Goal: Task Accomplishment & Management: Manage account settings

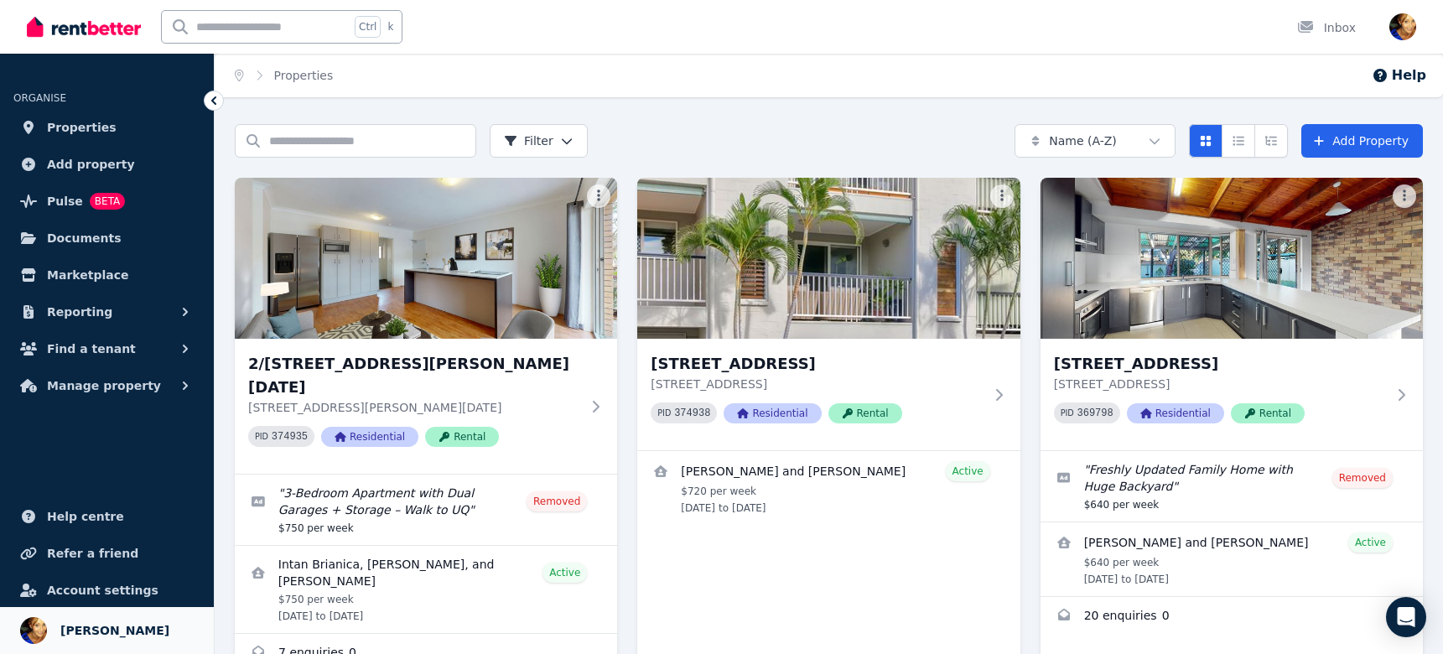
click at [103, 628] on span "Lauren Epps" at bounding box center [114, 630] width 109 height 20
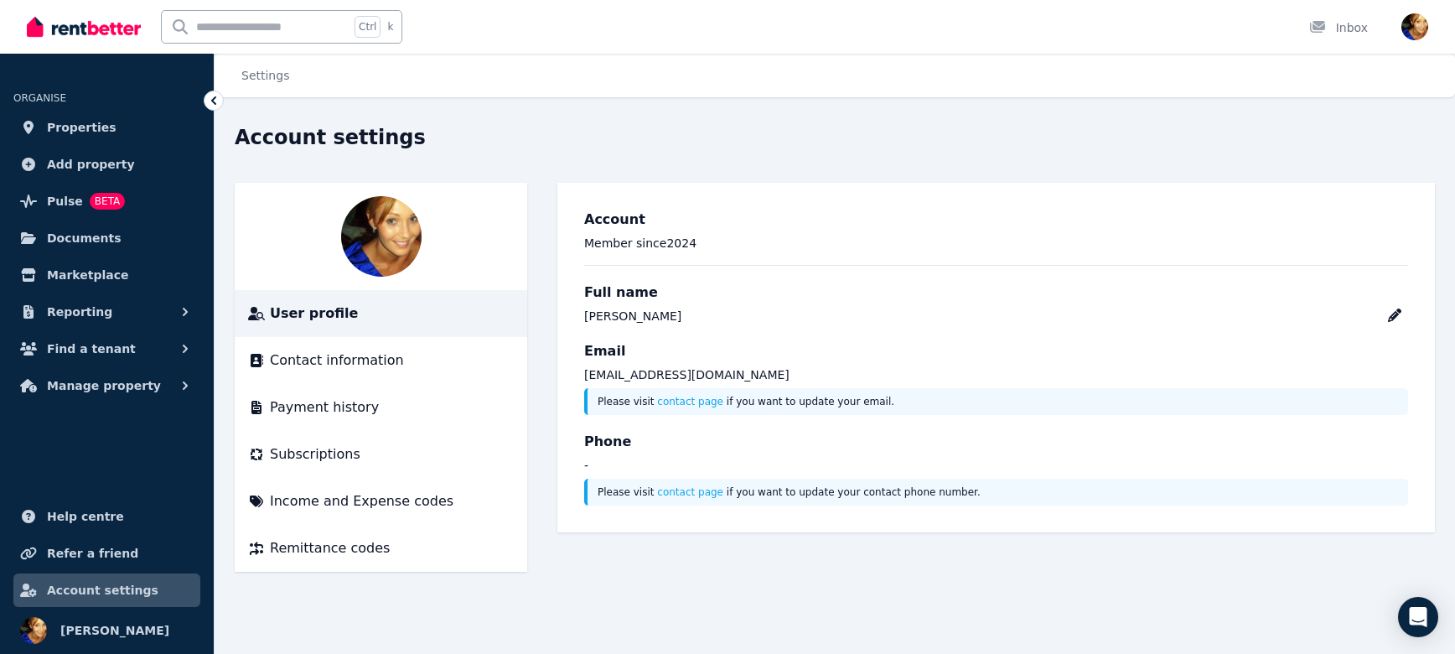
click at [106, 586] on span "Account settings" at bounding box center [102, 590] width 111 height 20
click at [302, 458] on span "Subscriptions" at bounding box center [315, 454] width 91 height 20
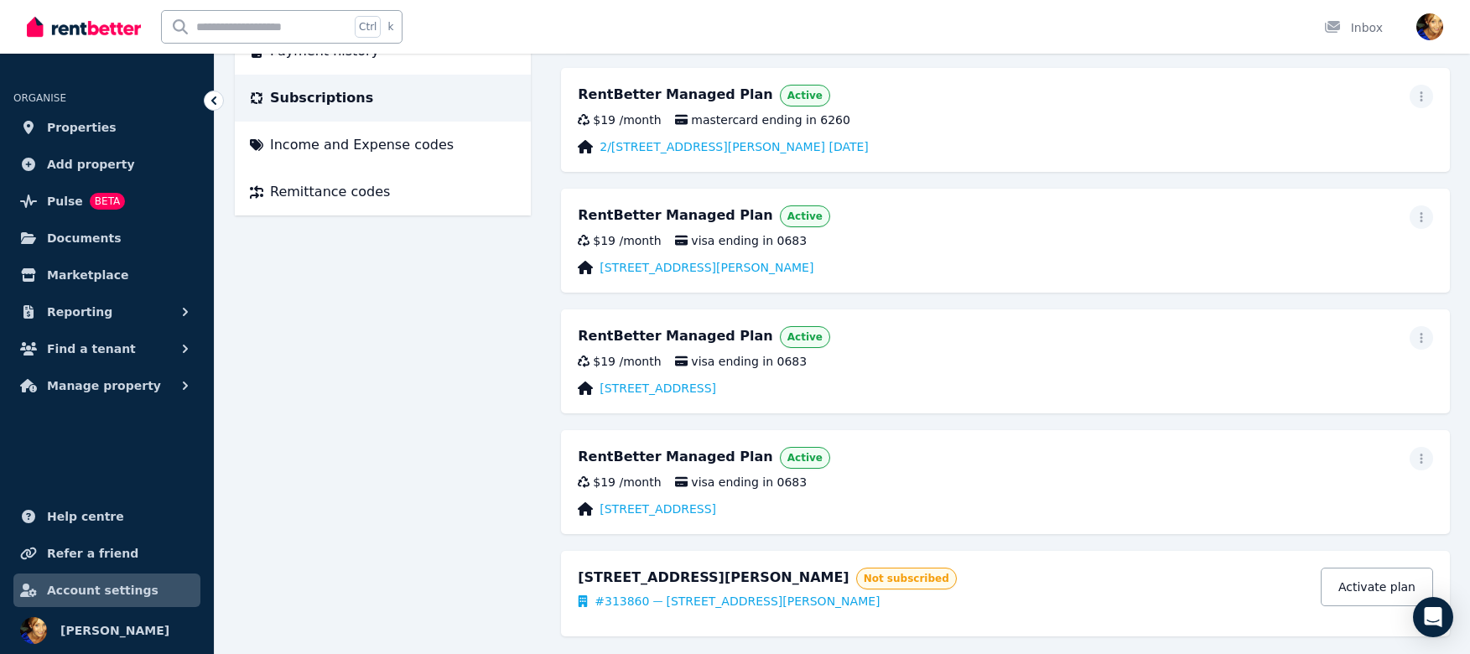
scroll to position [386, 0]
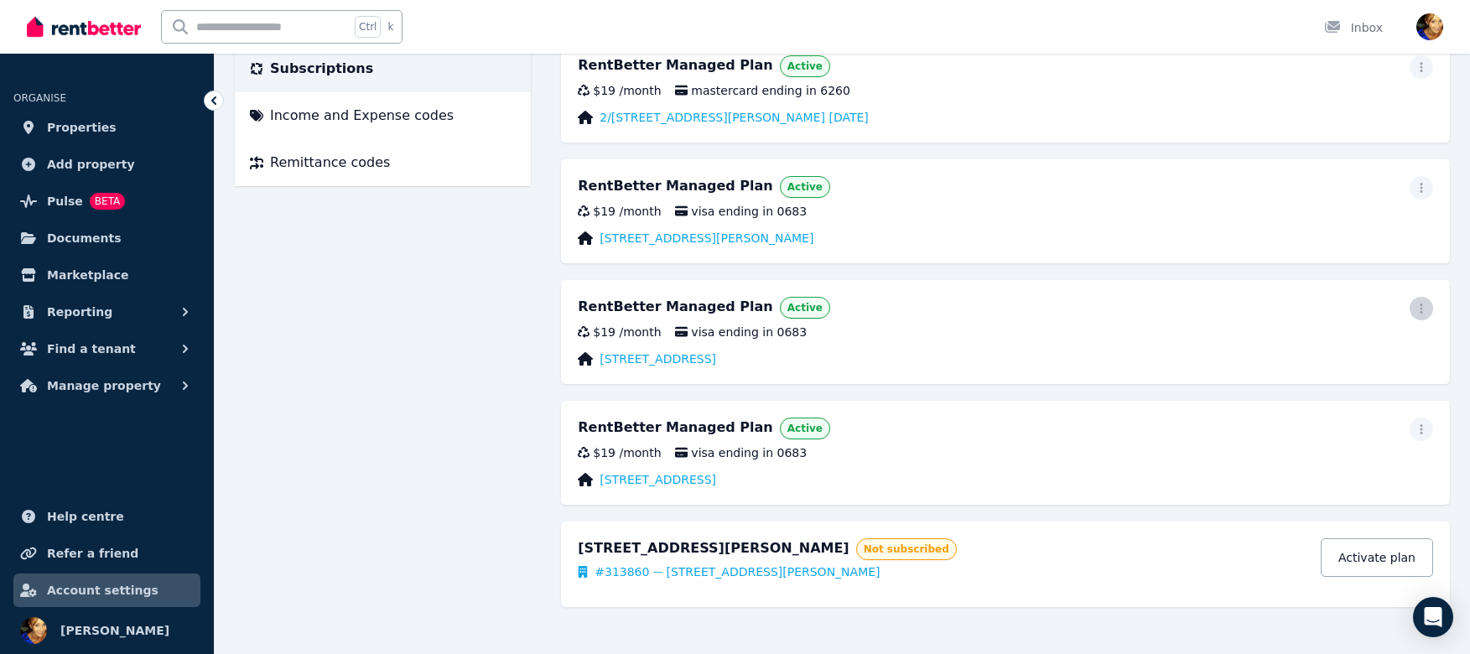
click at [1423, 300] on span "button" at bounding box center [1420, 308] width 23 height 23
click at [1302, 397] on span "Cancel plan" at bounding box center [1346, 407] width 148 height 20
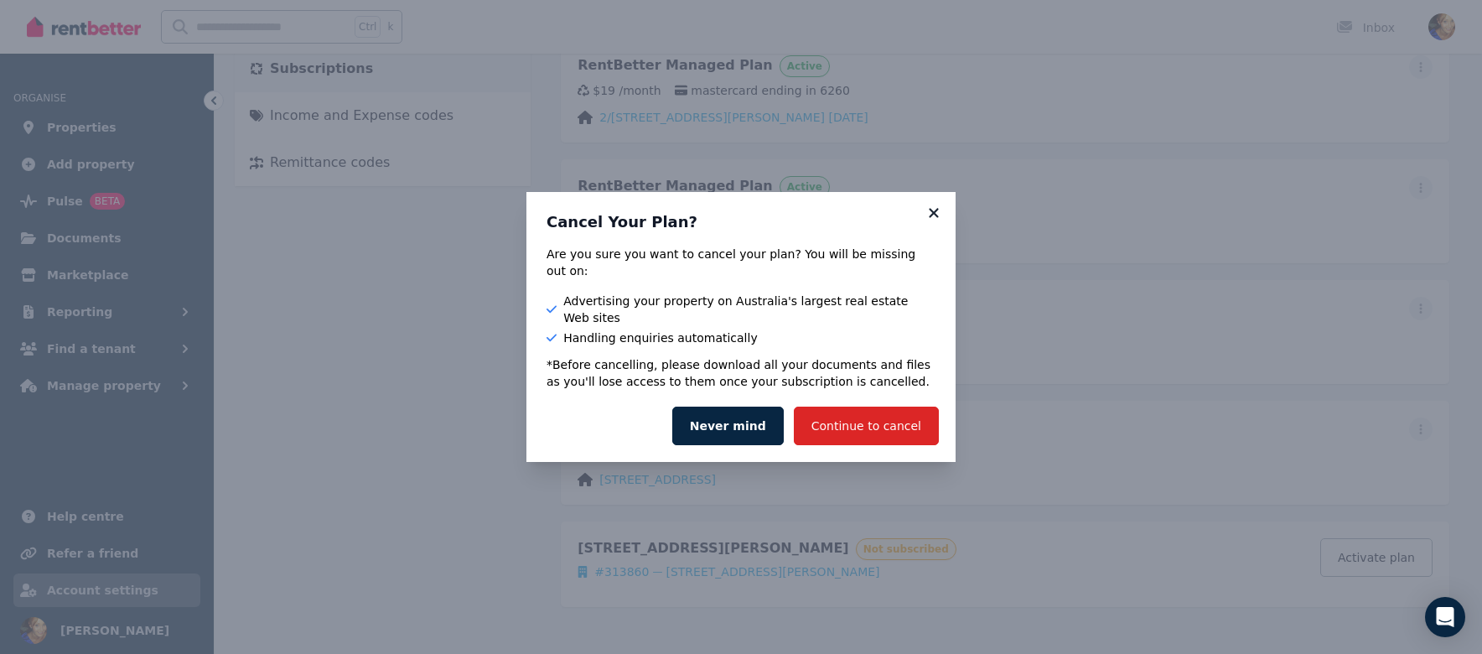
click at [931, 220] on icon at bounding box center [933, 212] width 17 height 15
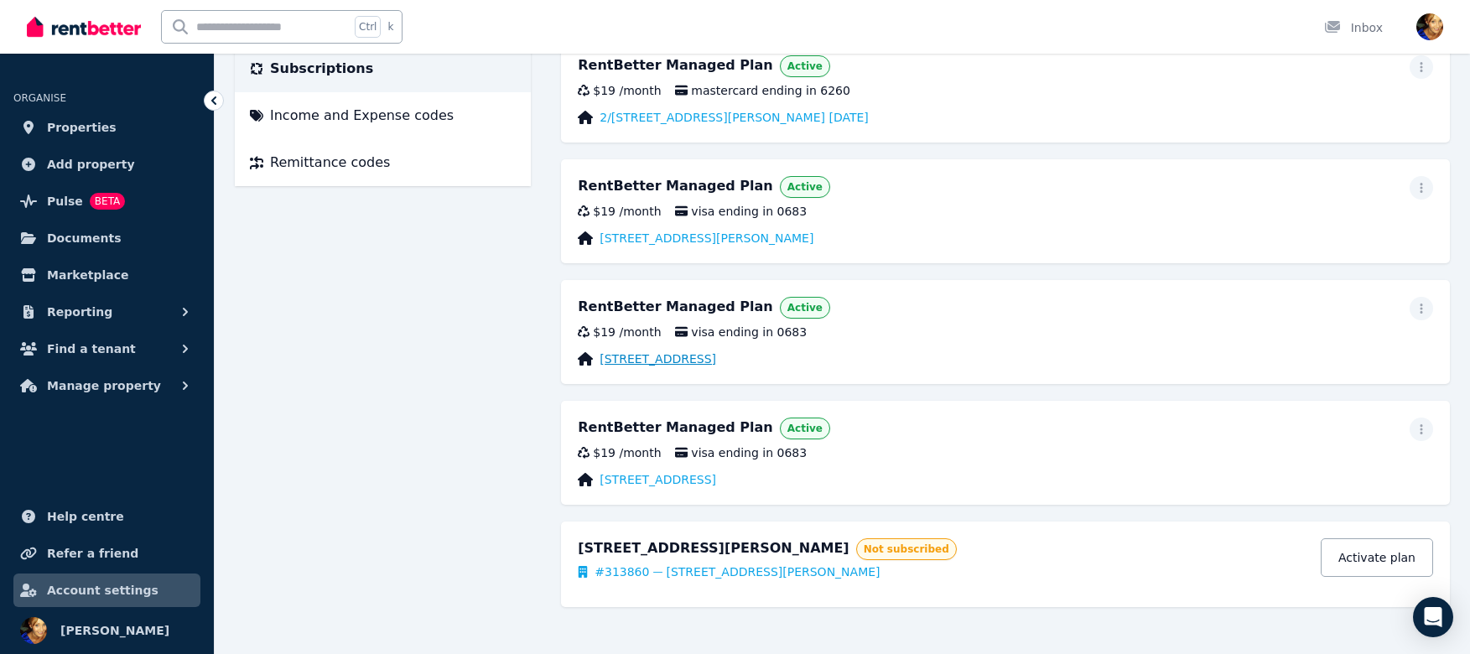
click at [643, 362] on link "50/35 Gotha St, Fortitude Valley" at bounding box center [657, 358] width 117 height 17
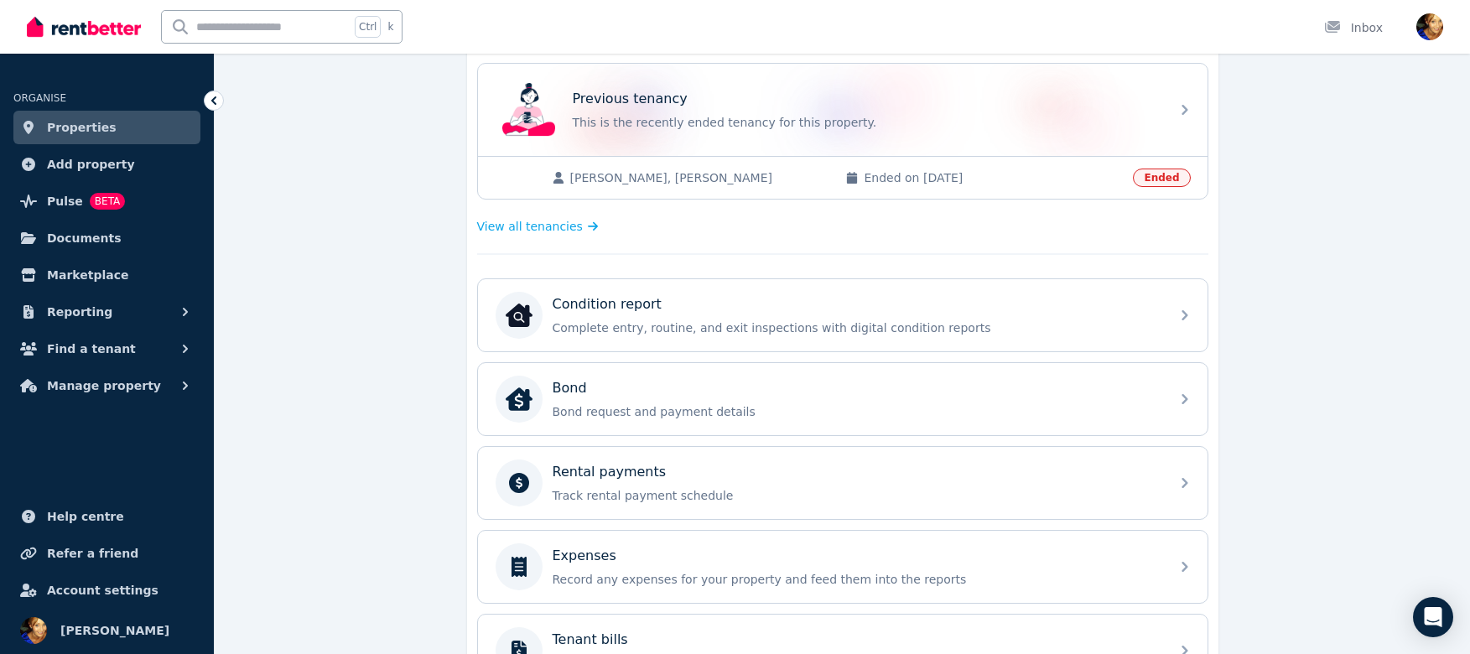
scroll to position [455, 0]
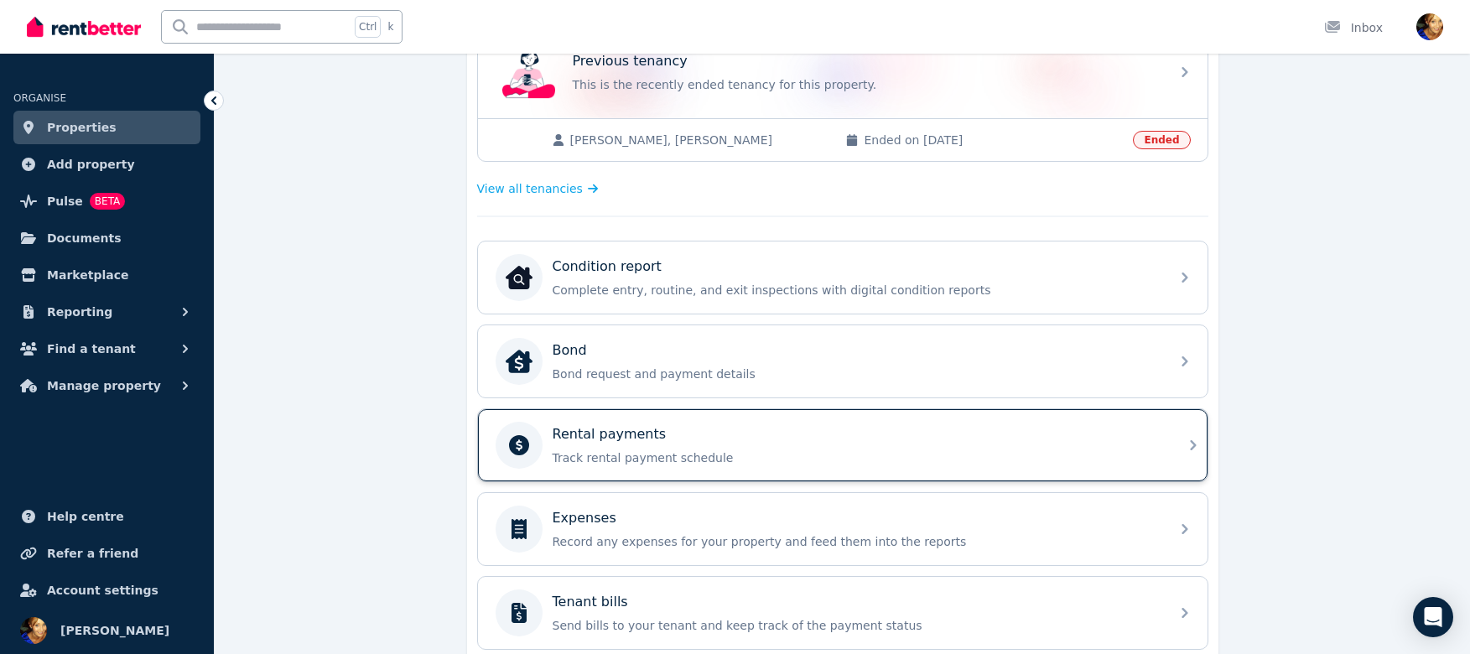
click at [791, 443] on div "Rental payments" at bounding box center [855, 434] width 607 height 20
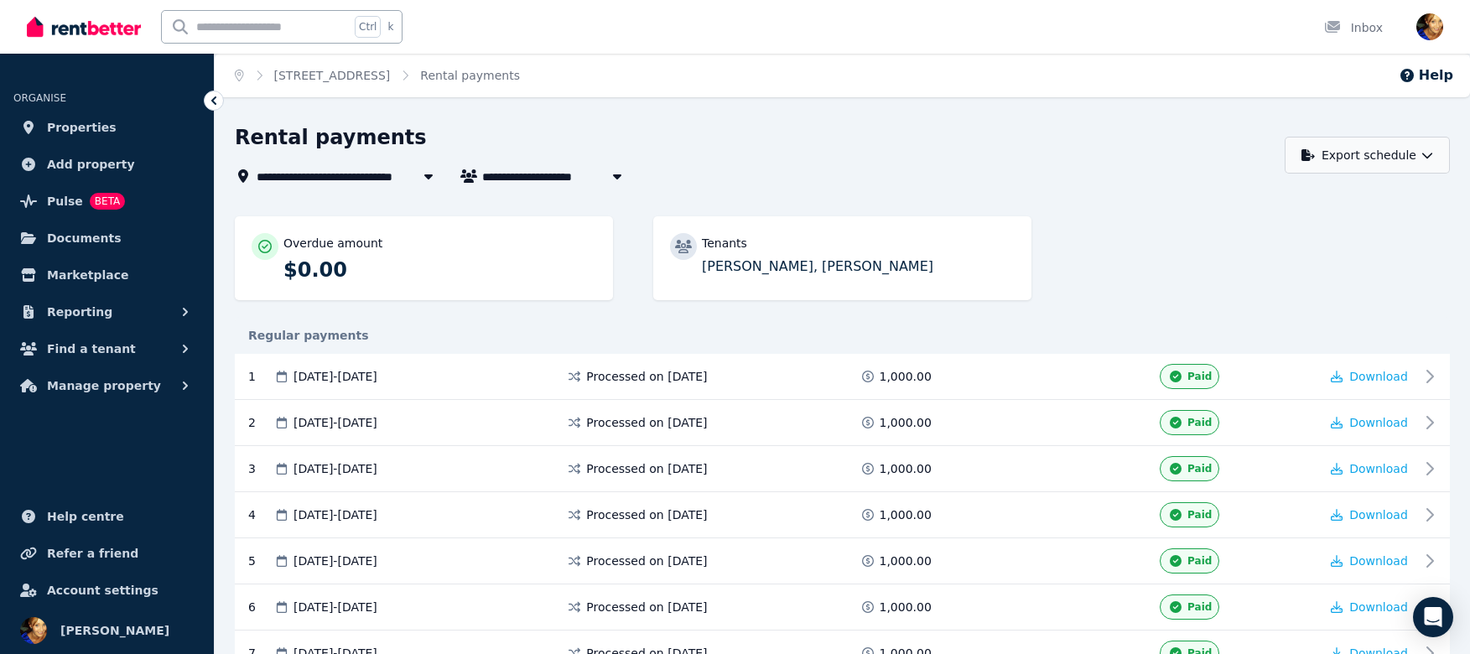
click at [1392, 155] on button "Export schedule" at bounding box center [1366, 155] width 165 height 37
click at [1330, 200] on p "PDF" at bounding box center [1315, 198] width 36 height 17
click at [367, 74] on link "50/35 Gotha St, Fortitude Valley" at bounding box center [332, 75] width 117 height 13
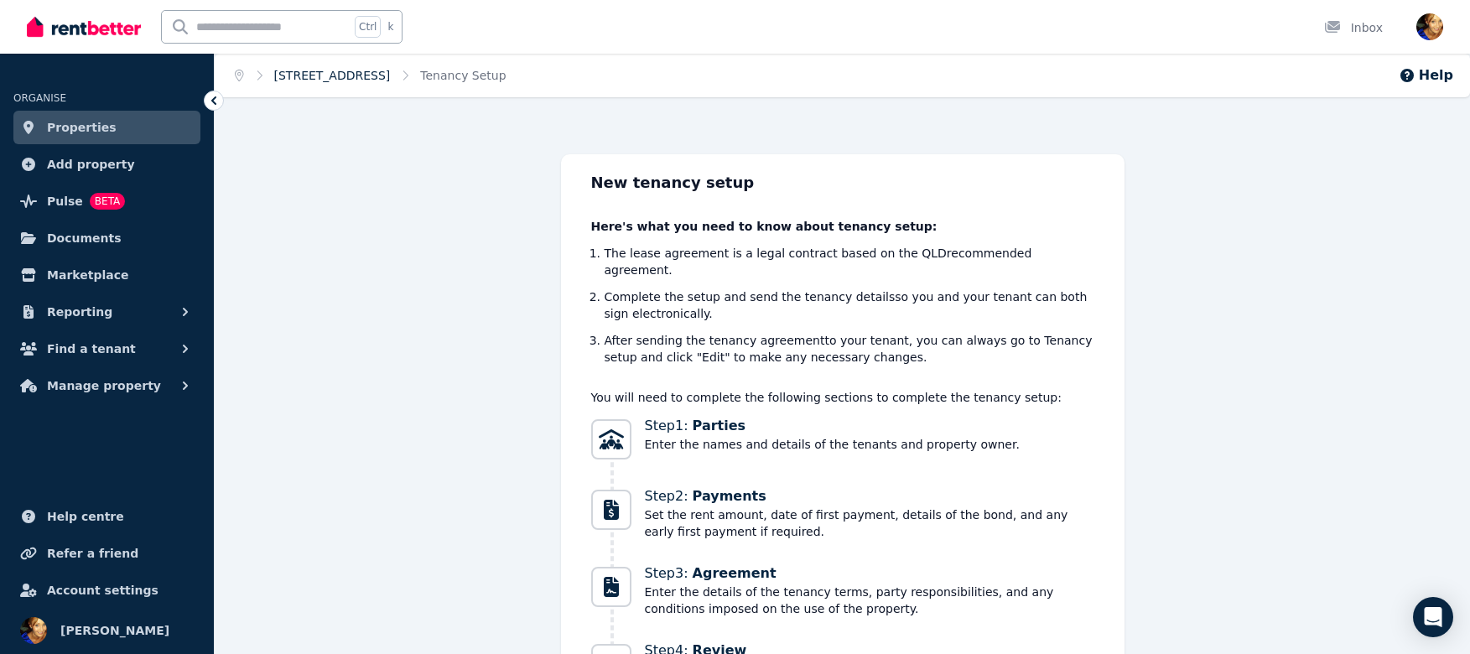
click at [355, 79] on link "50/35 Gotha St, Fortitude Valley" at bounding box center [332, 75] width 117 height 13
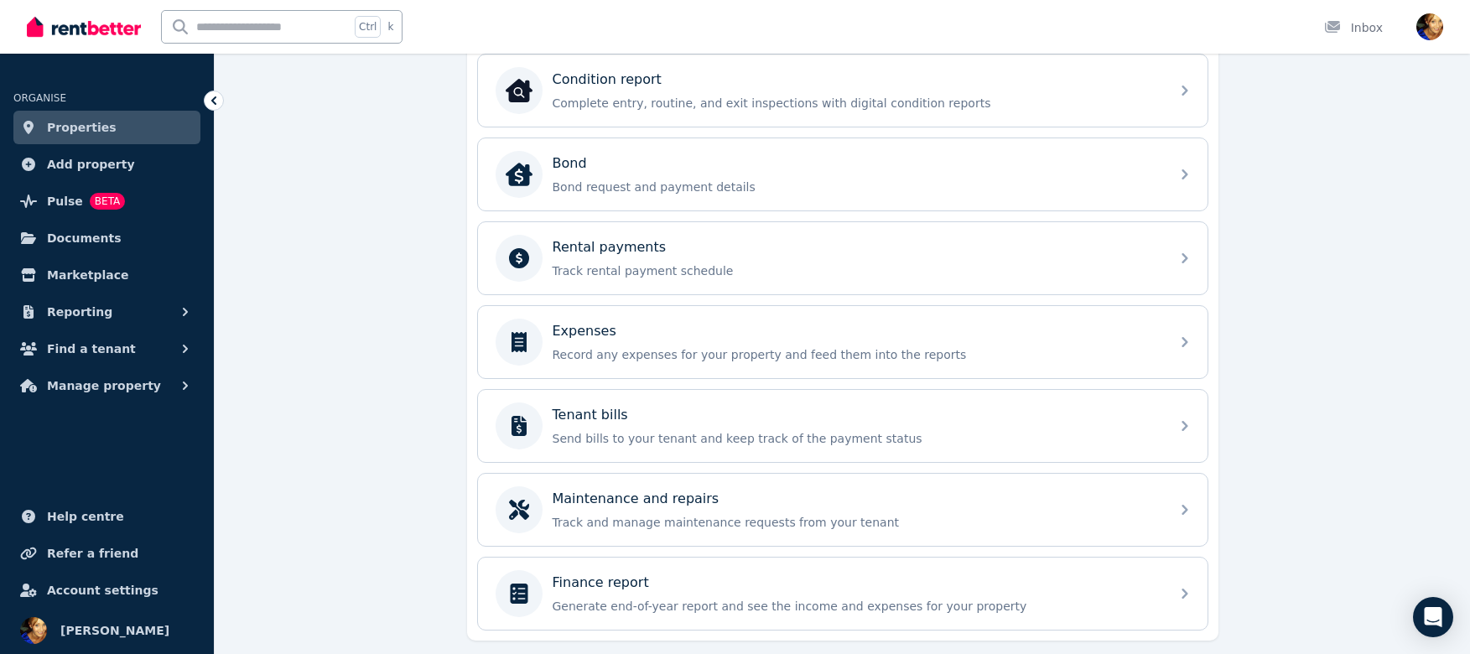
scroll to position [661, 0]
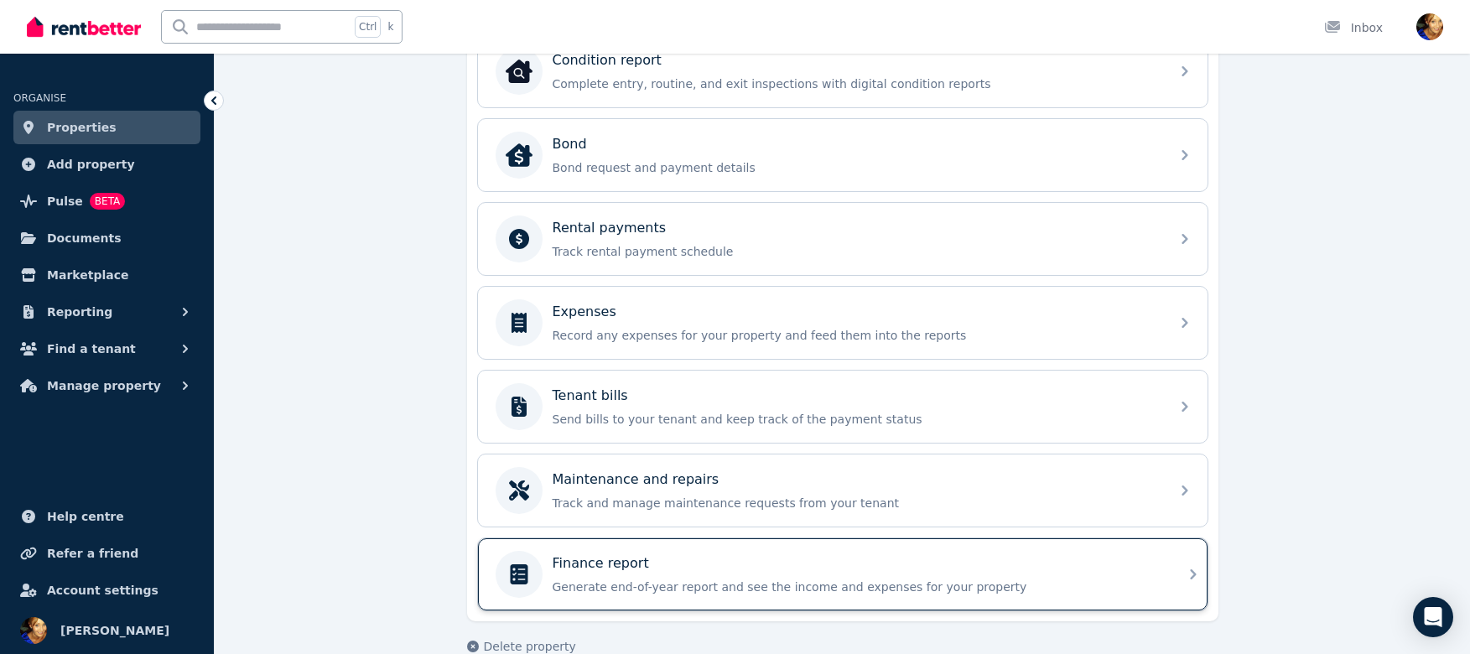
click at [864, 560] on div "Finance report" at bounding box center [855, 563] width 607 height 20
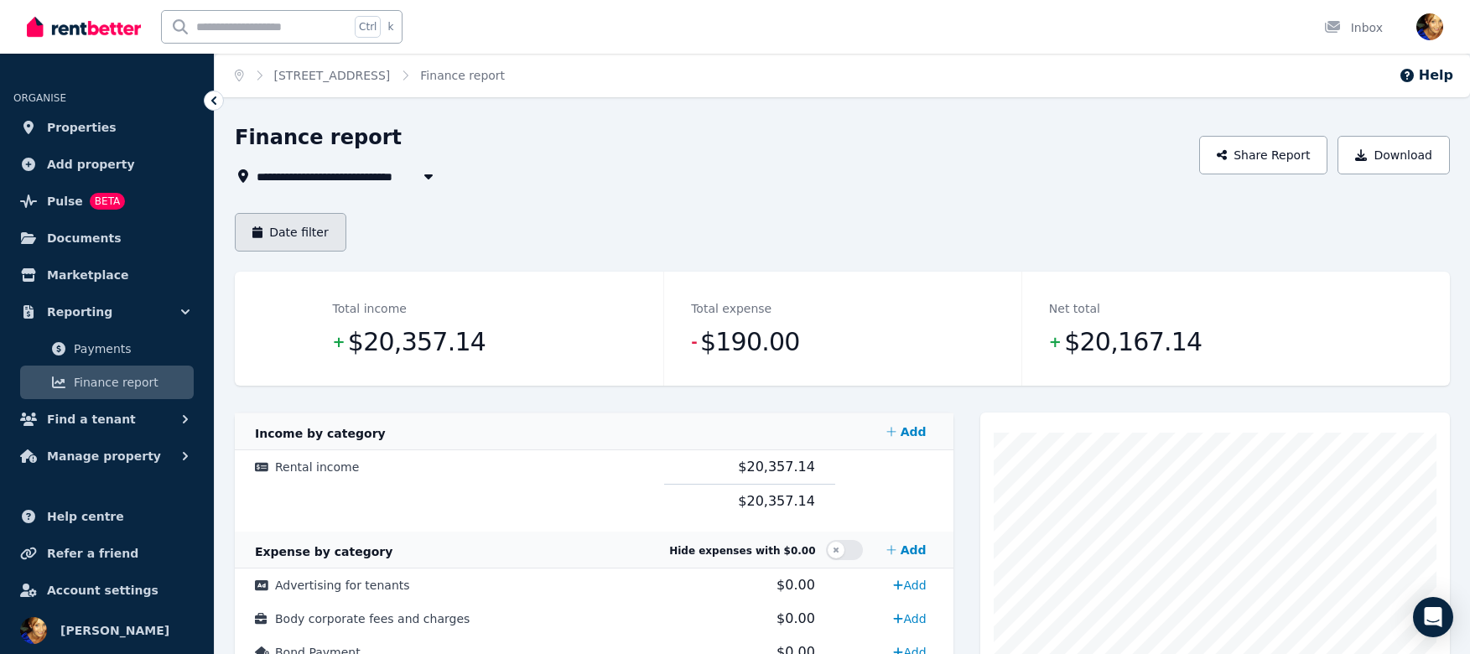
click at [298, 231] on button "Date filter" at bounding box center [290, 232] width 111 height 39
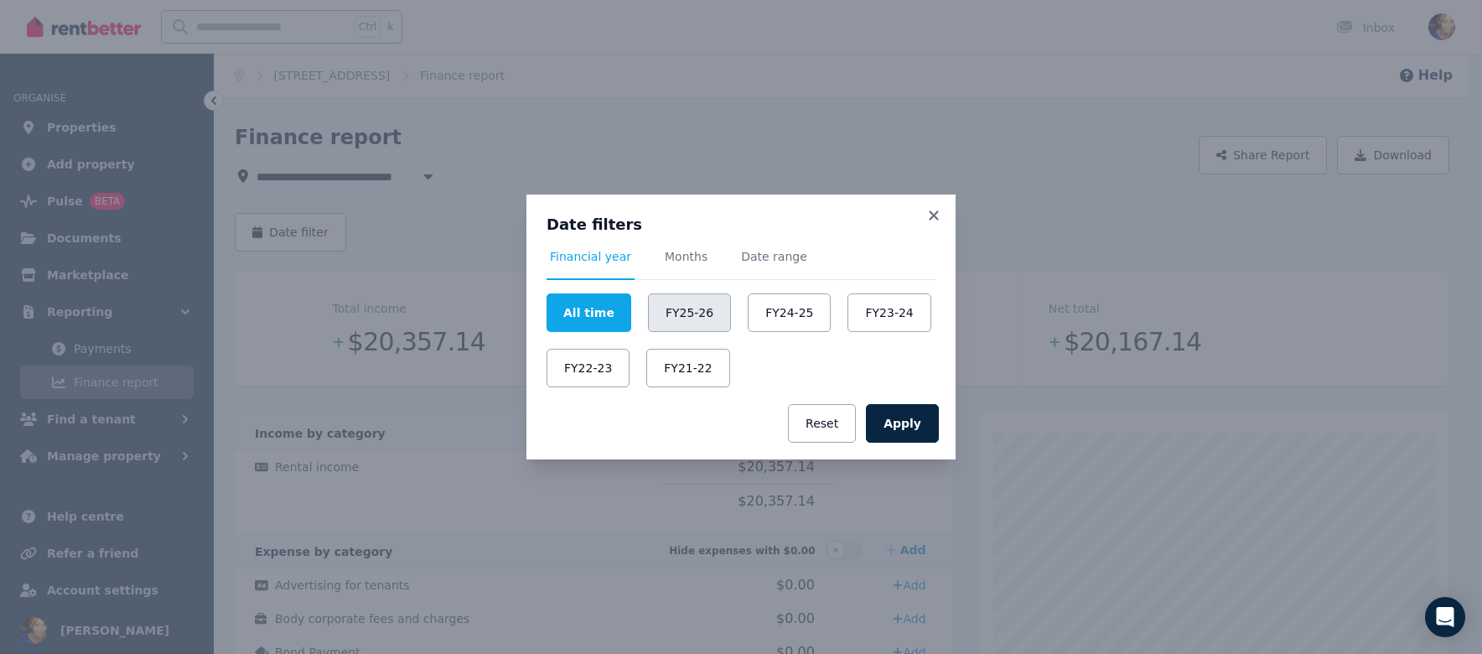
click at [690, 315] on button "FY25-26" at bounding box center [689, 312] width 83 height 39
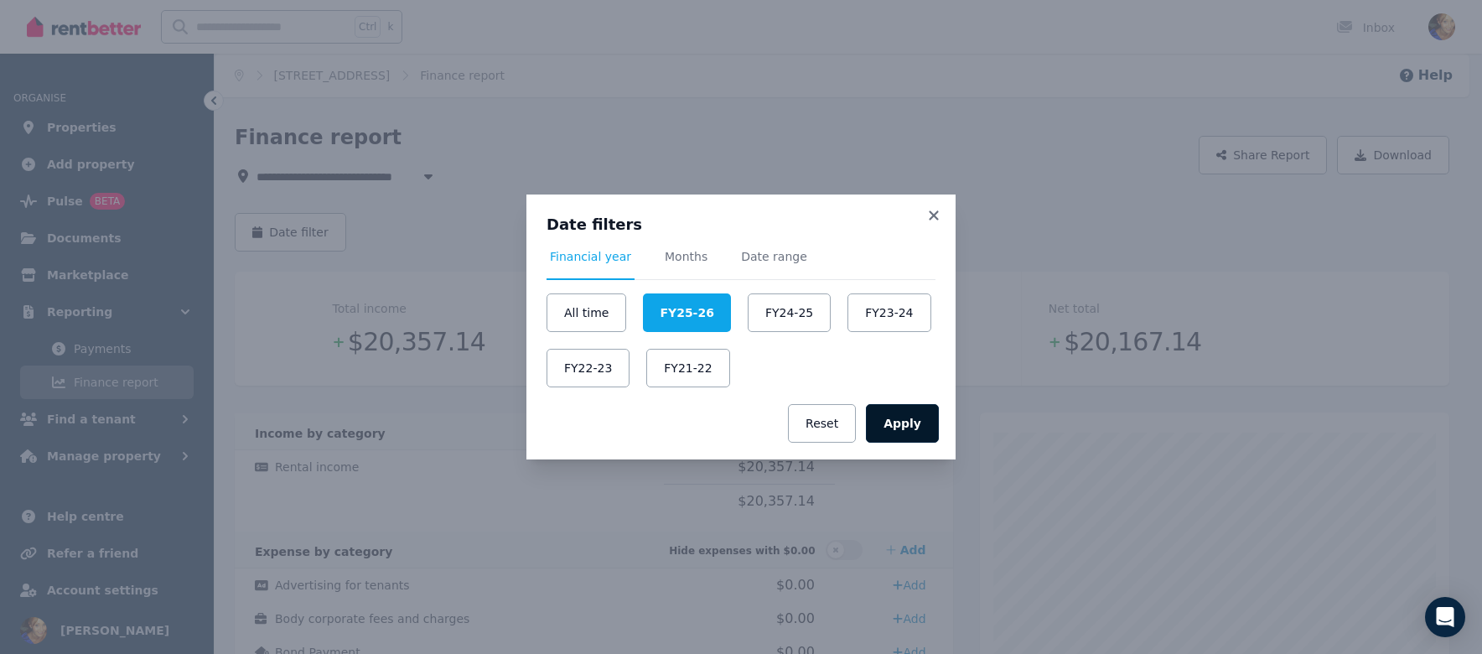
click at [914, 431] on button "Apply" at bounding box center [902, 423] width 73 height 39
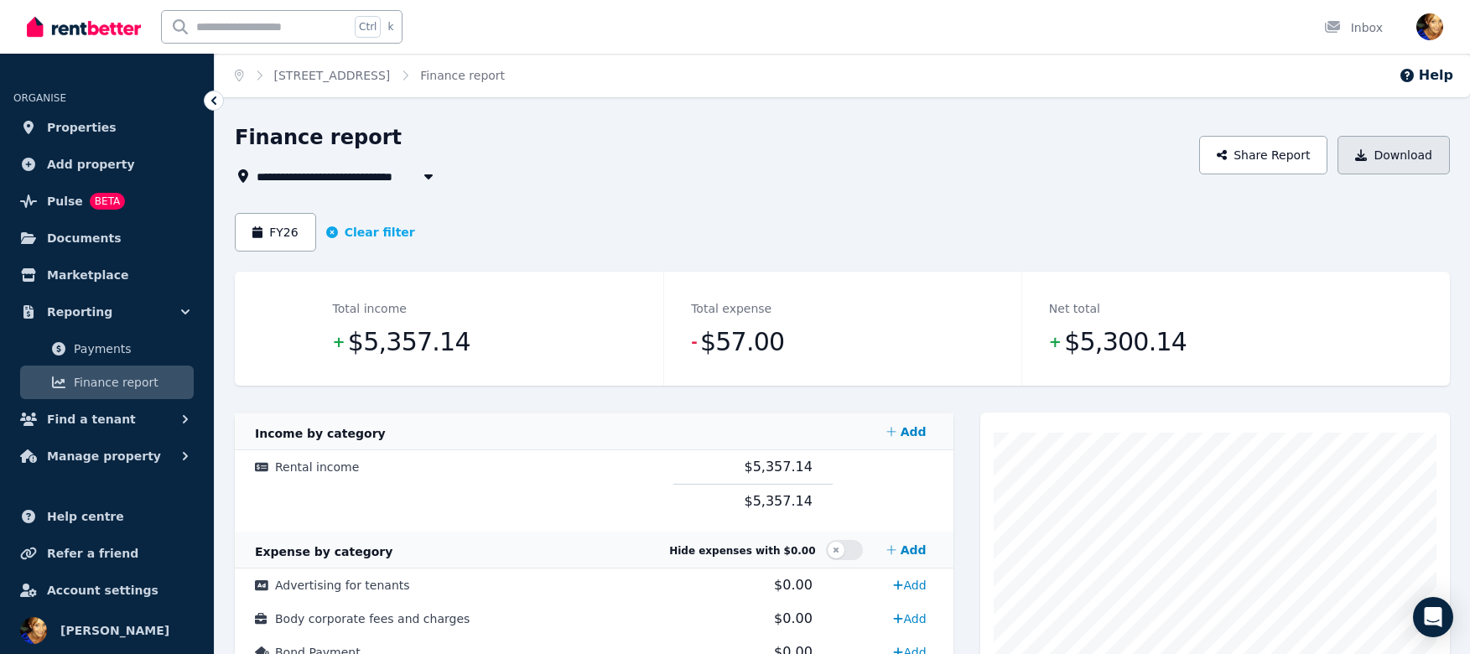
click at [1395, 149] on button "Download" at bounding box center [1393, 155] width 112 height 39
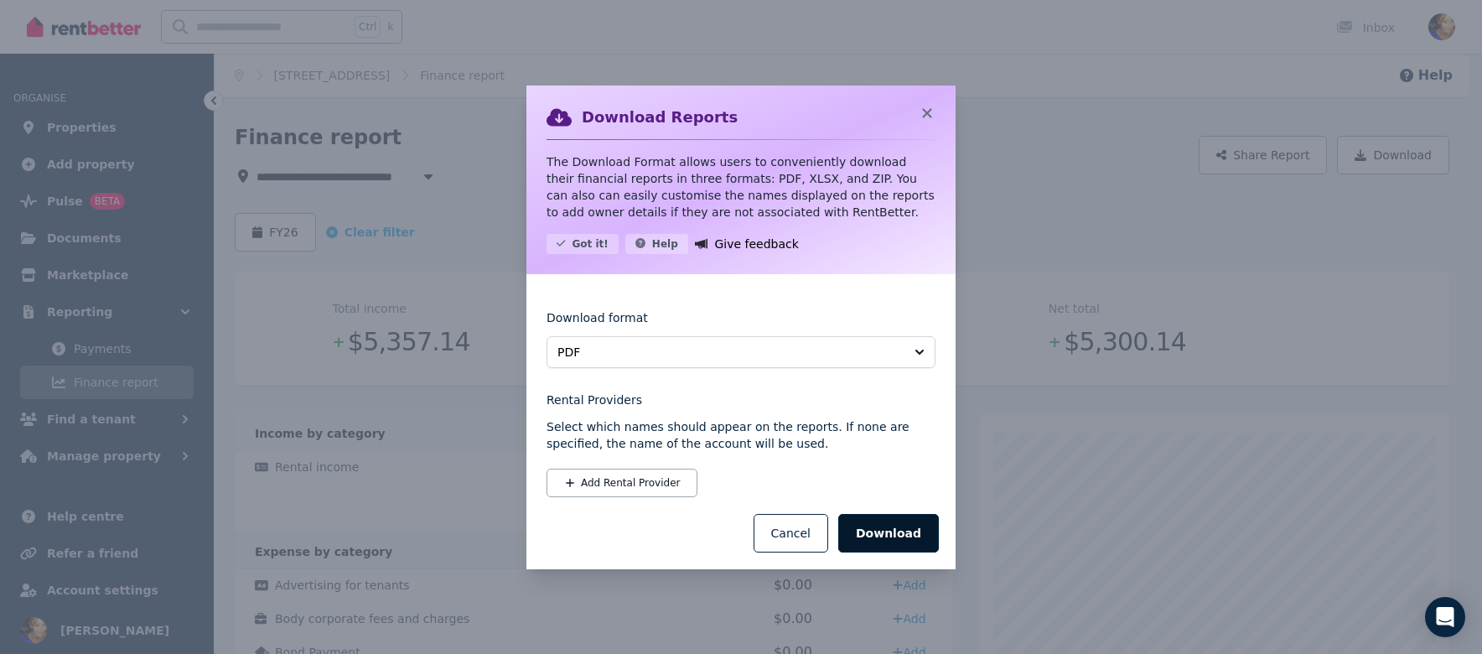
click at [919, 535] on button "Download" at bounding box center [888, 533] width 101 height 39
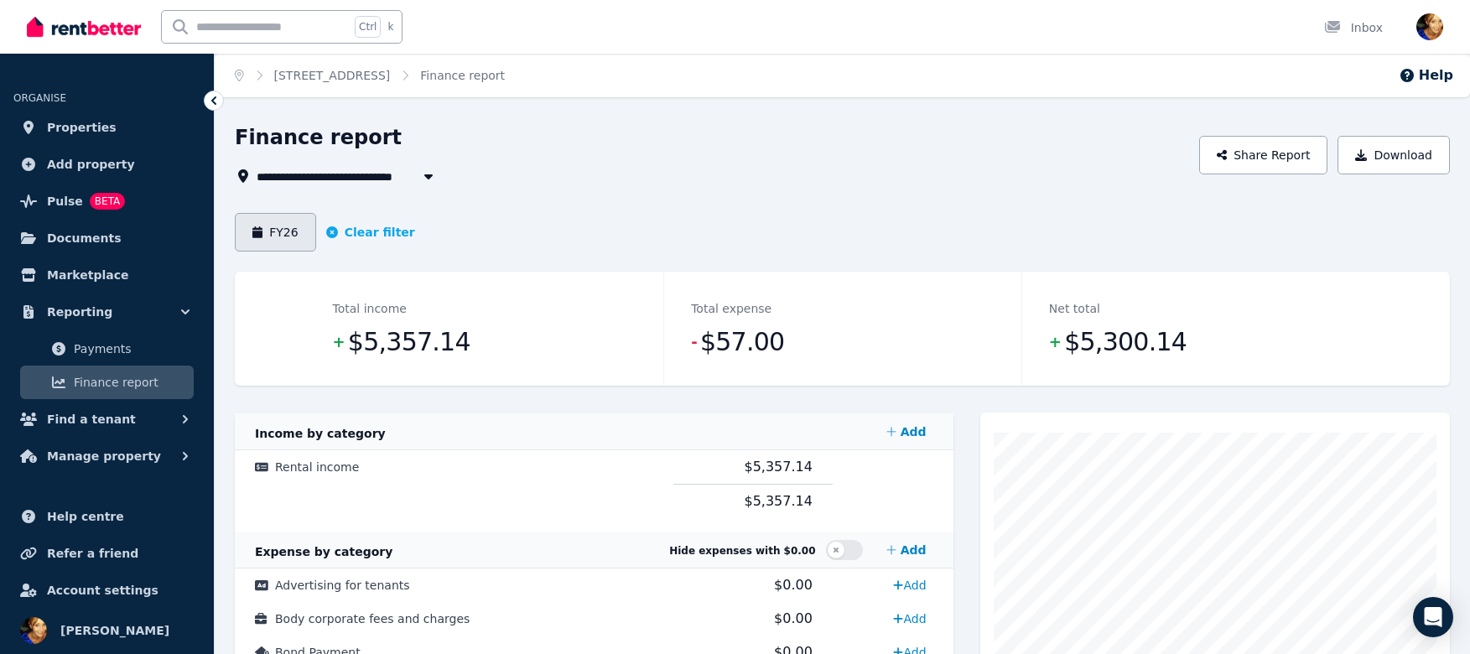
click at [295, 241] on button "FY26" at bounding box center [275, 232] width 81 height 39
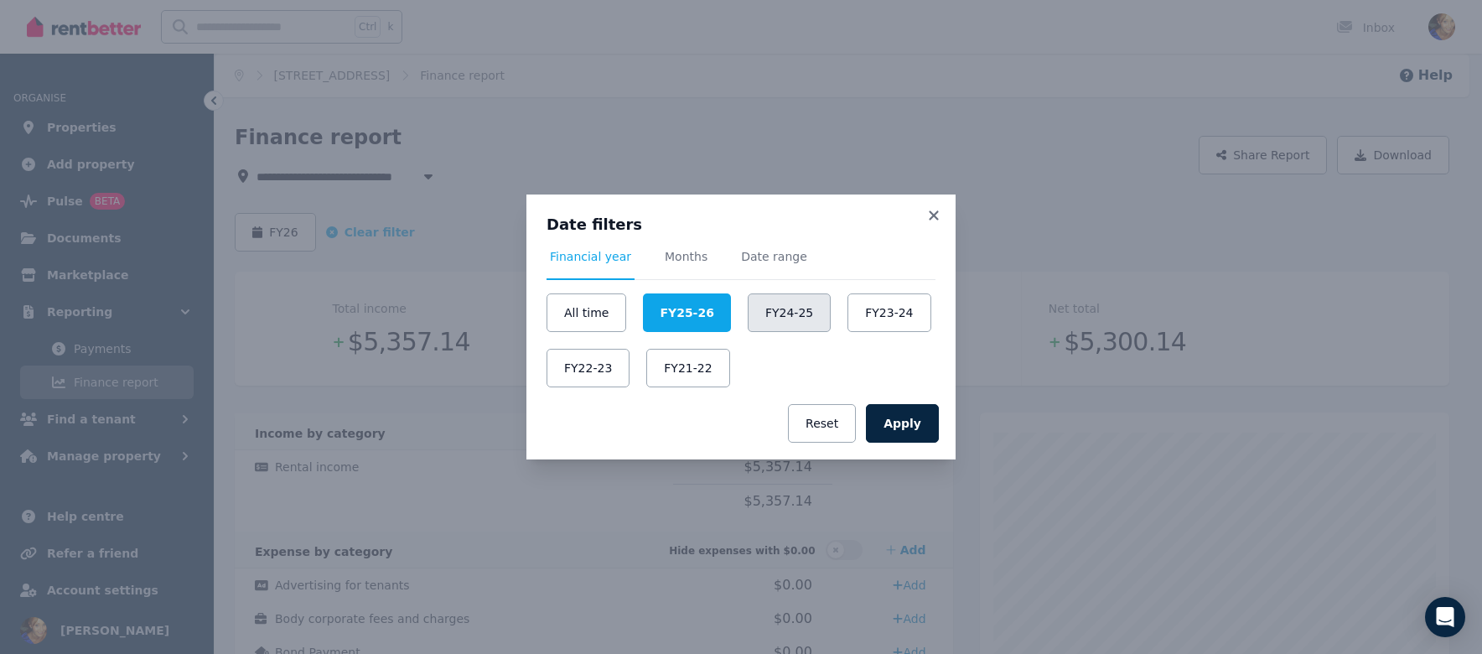
click at [764, 310] on button "FY24-25" at bounding box center [789, 312] width 83 height 39
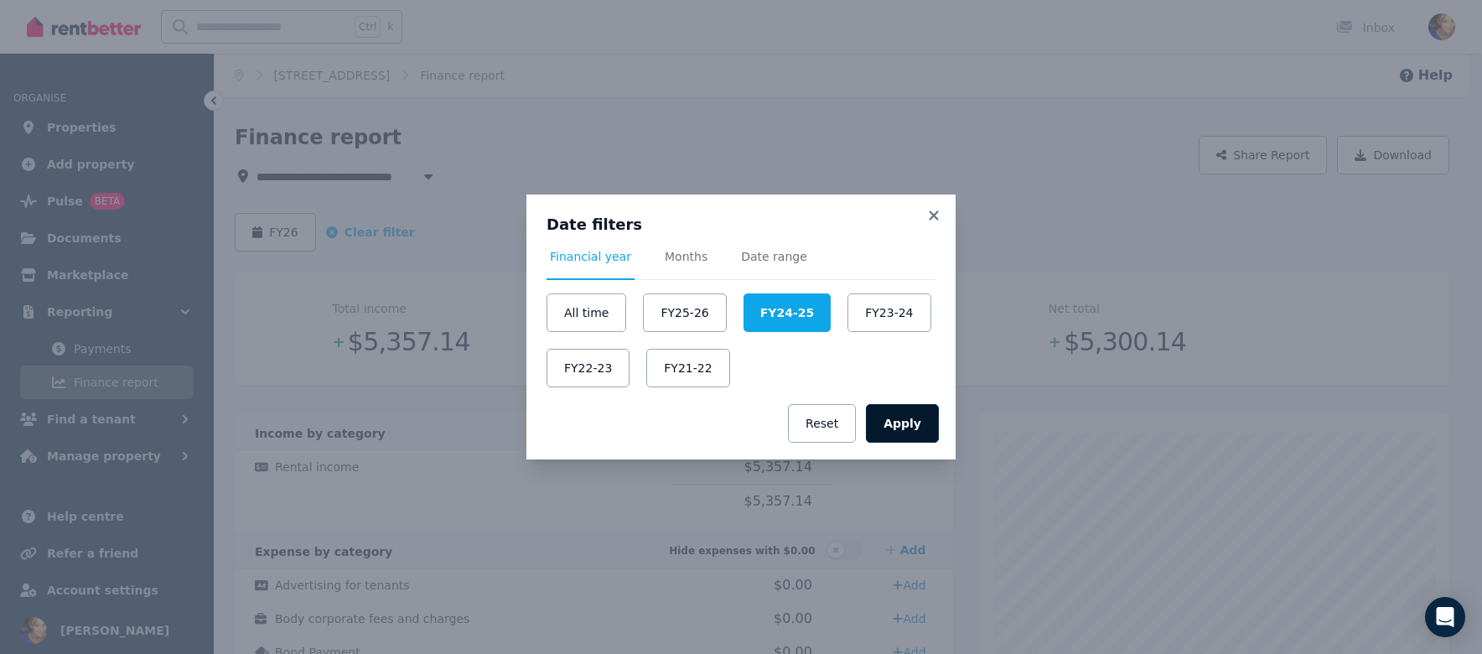
click at [915, 428] on button "Apply" at bounding box center [902, 423] width 73 height 39
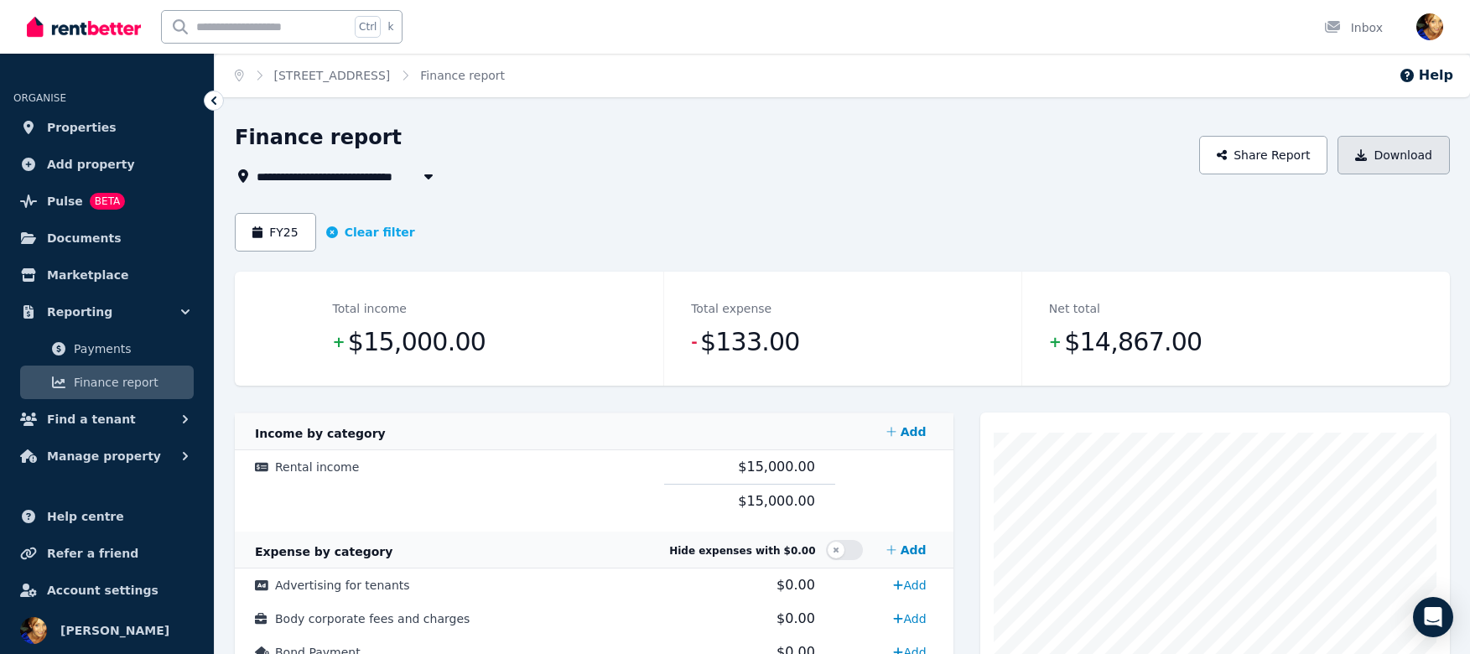
click at [1407, 169] on button "Download" at bounding box center [1393, 155] width 112 height 39
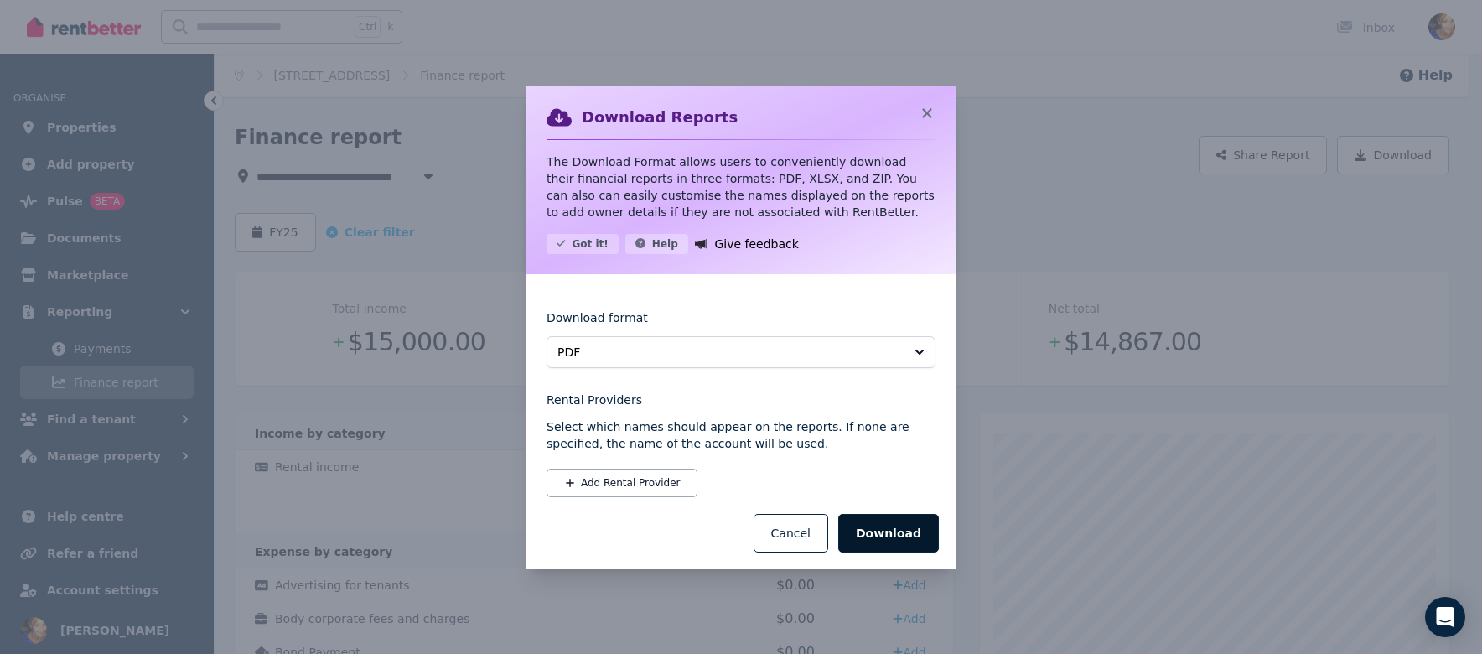
click at [907, 535] on button "Download" at bounding box center [888, 533] width 101 height 39
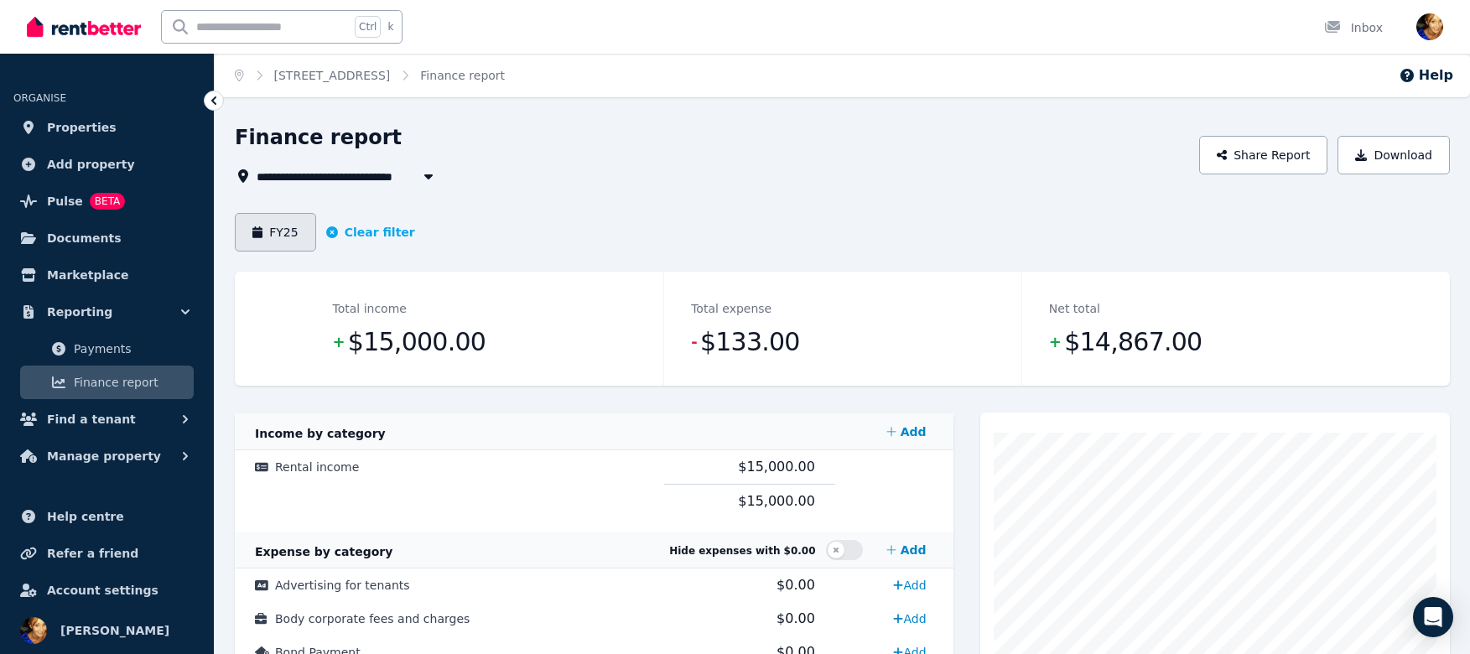
click at [269, 237] on button "FY25" at bounding box center [275, 232] width 81 height 39
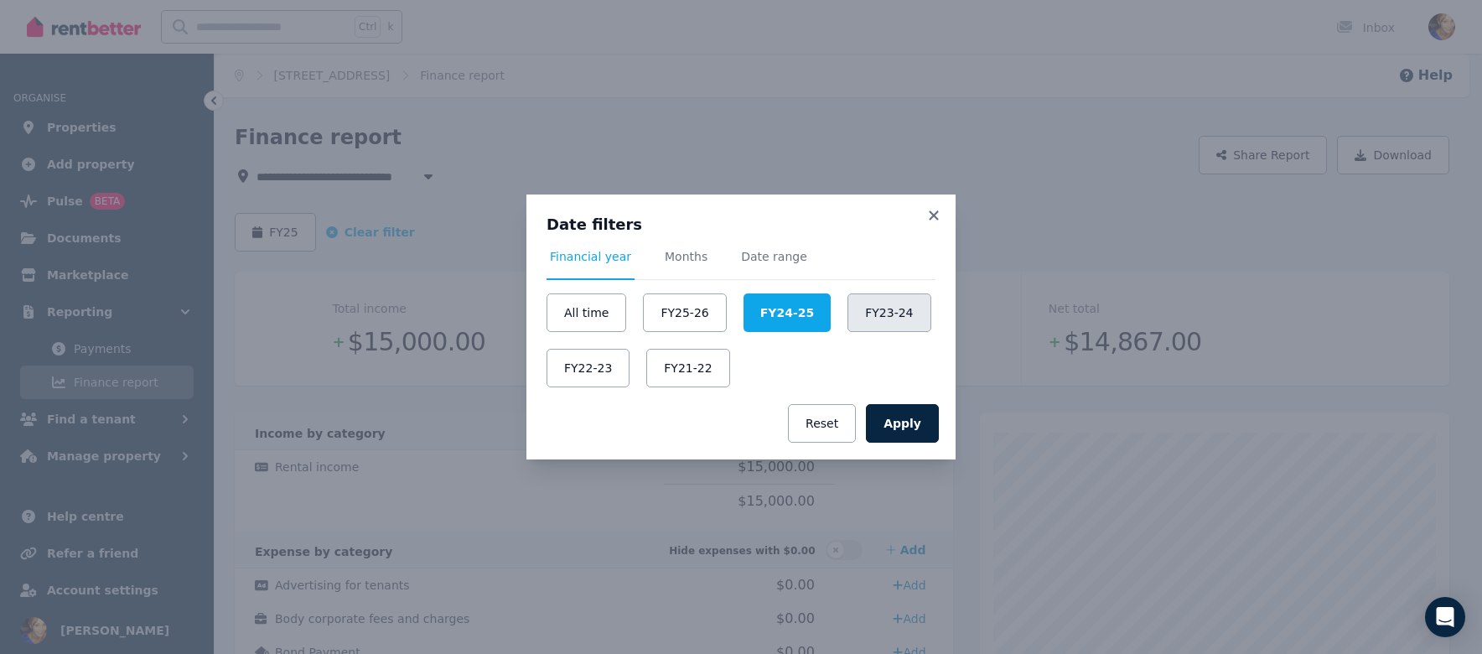
click at [848, 313] on button "FY23-24" at bounding box center [889, 312] width 83 height 39
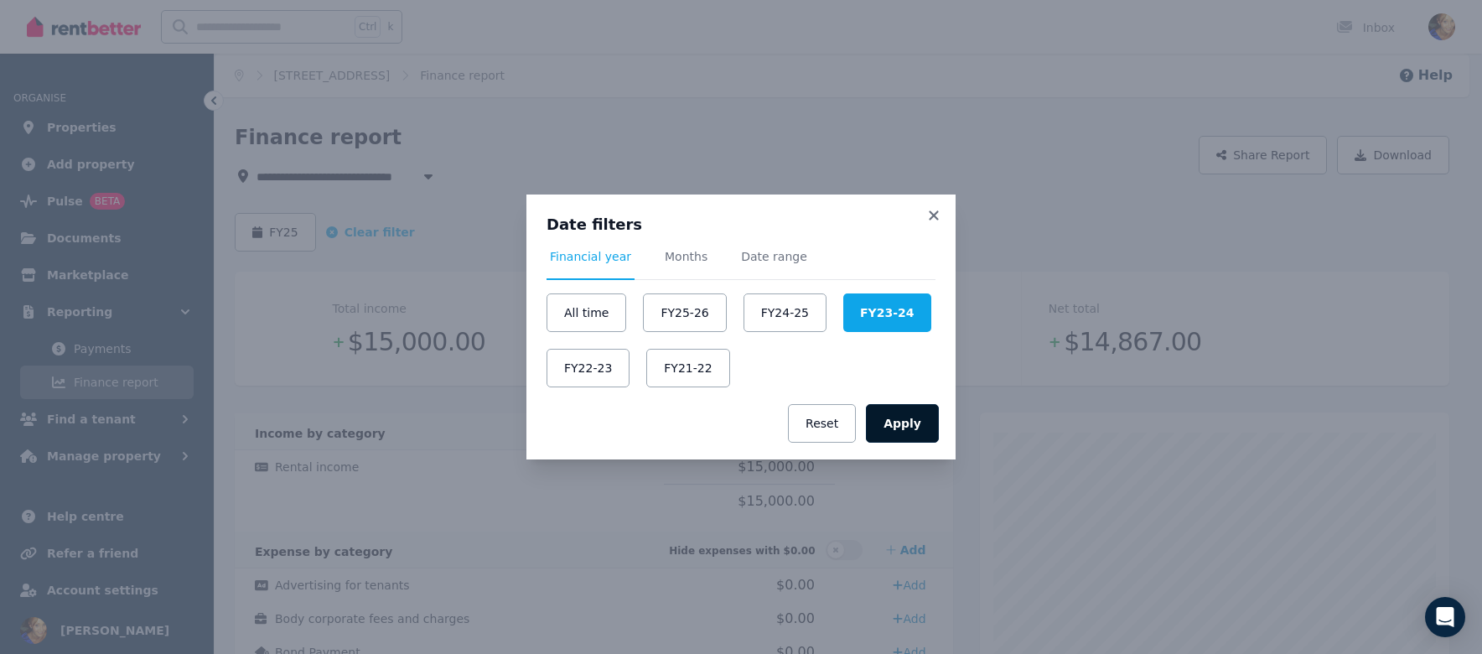
click at [933, 423] on button "Apply" at bounding box center [902, 423] width 73 height 39
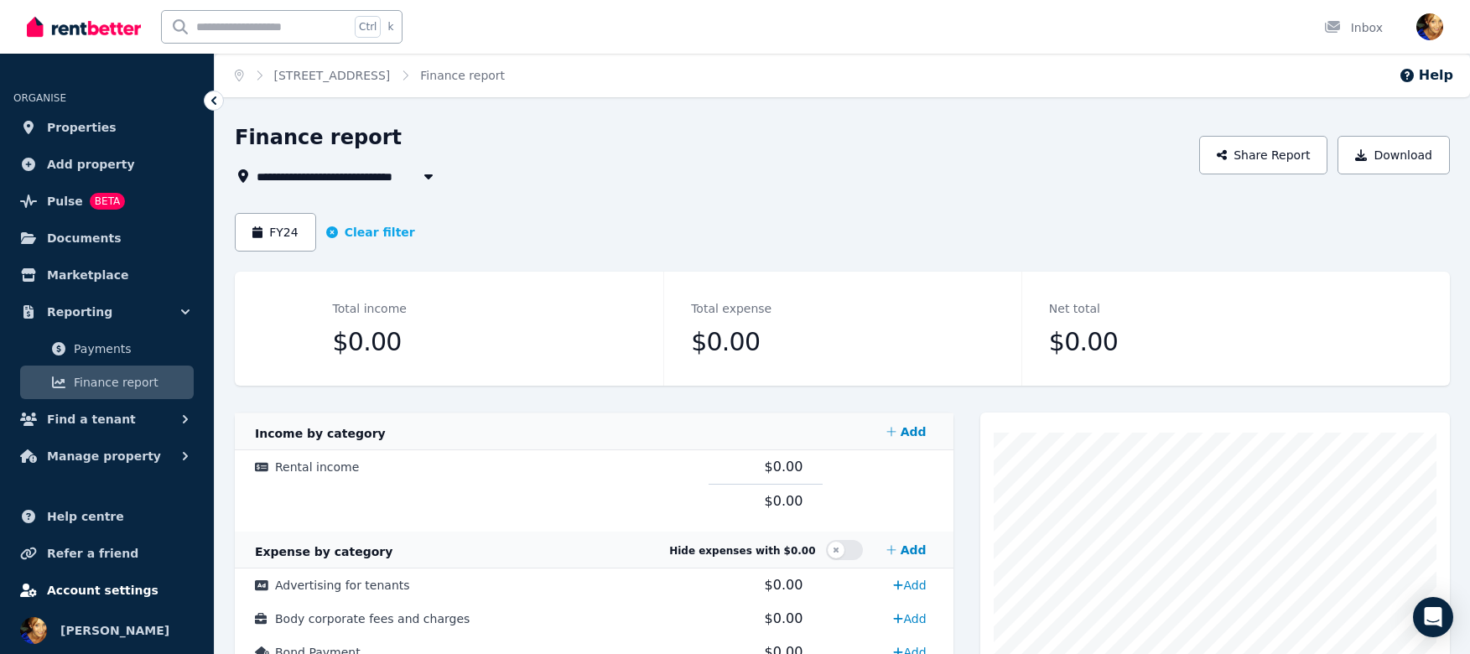
click at [98, 588] on span "Account settings" at bounding box center [102, 590] width 111 height 20
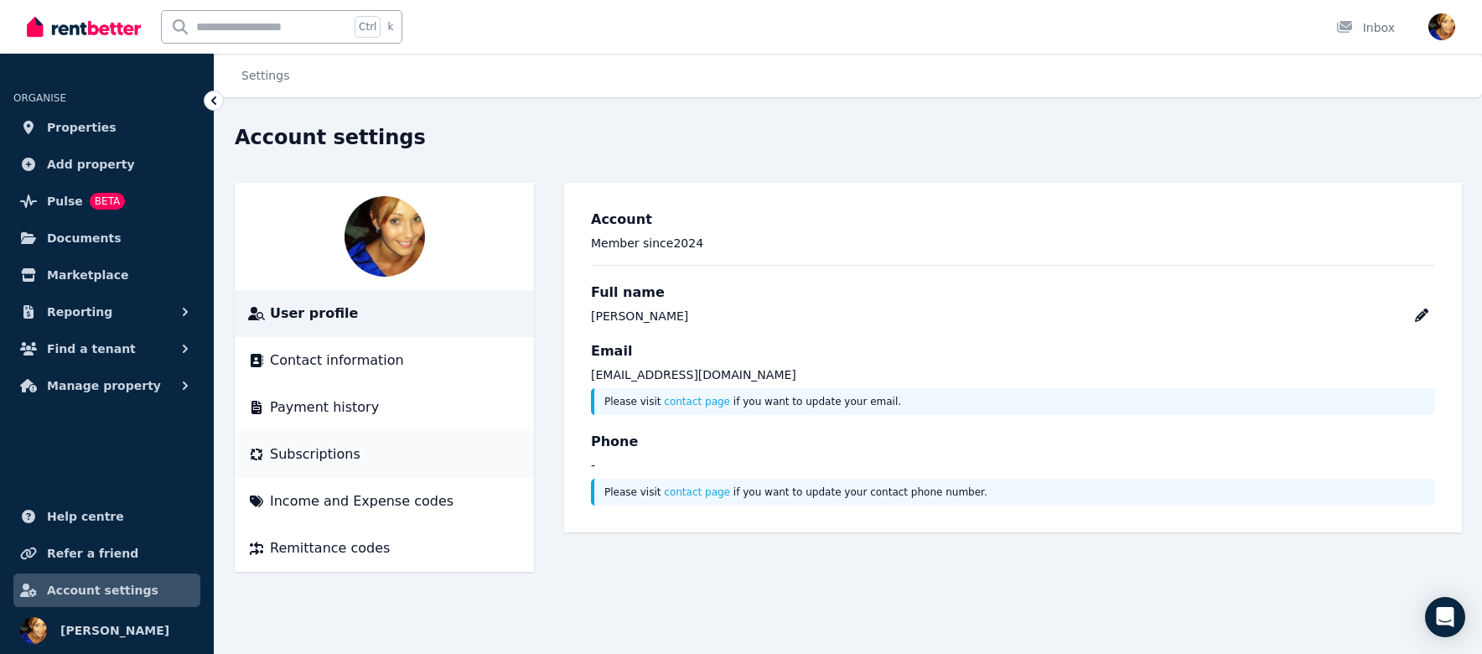
click at [281, 459] on span "Subscriptions" at bounding box center [315, 454] width 91 height 20
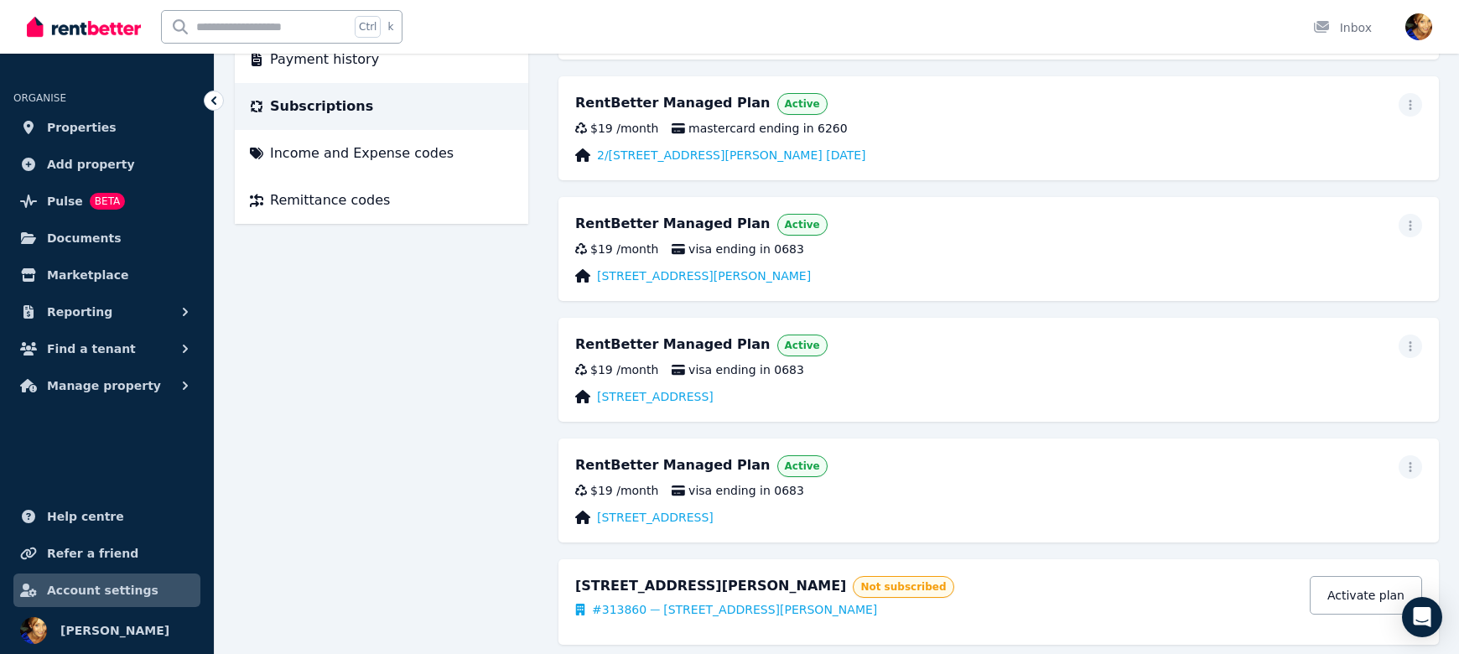
scroll to position [376, 0]
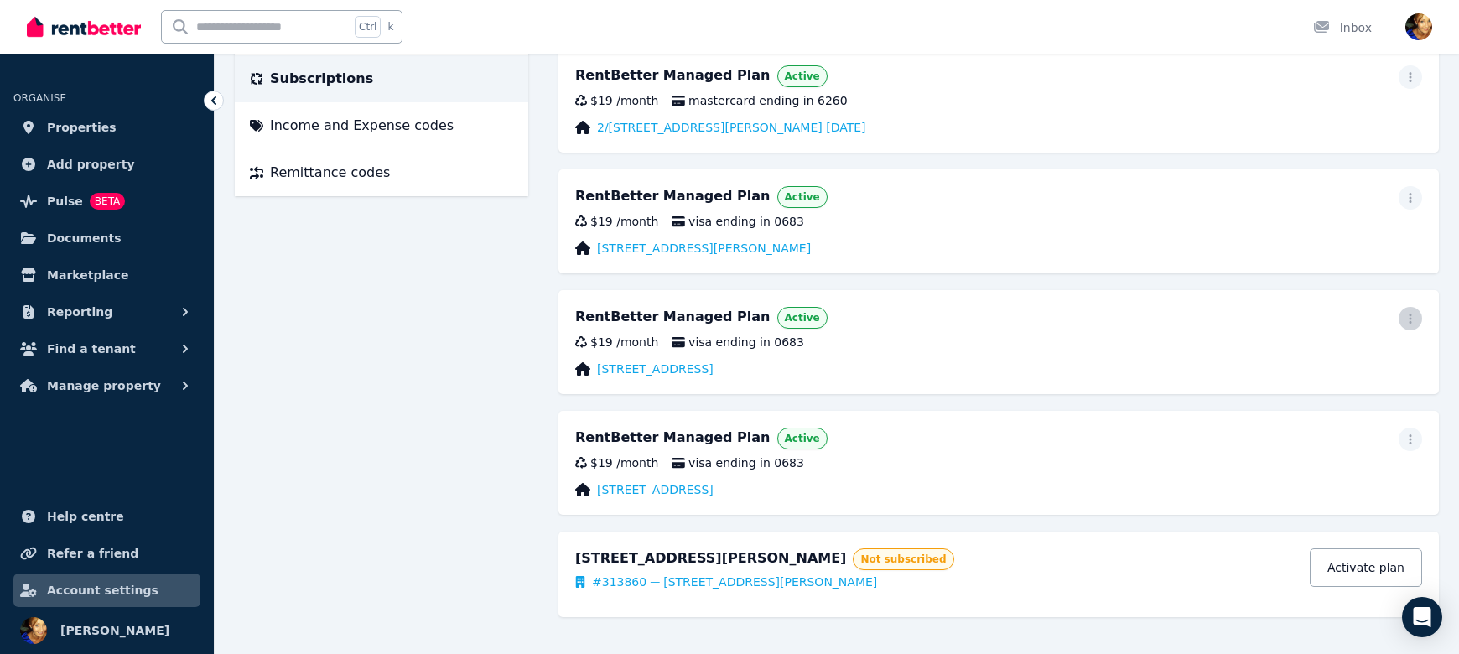
click at [1407, 319] on icon "button" at bounding box center [1409, 319] width 13 height 12
click at [1310, 407] on span "Cancel plan" at bounding box center [1335, 417] width 148 height 20
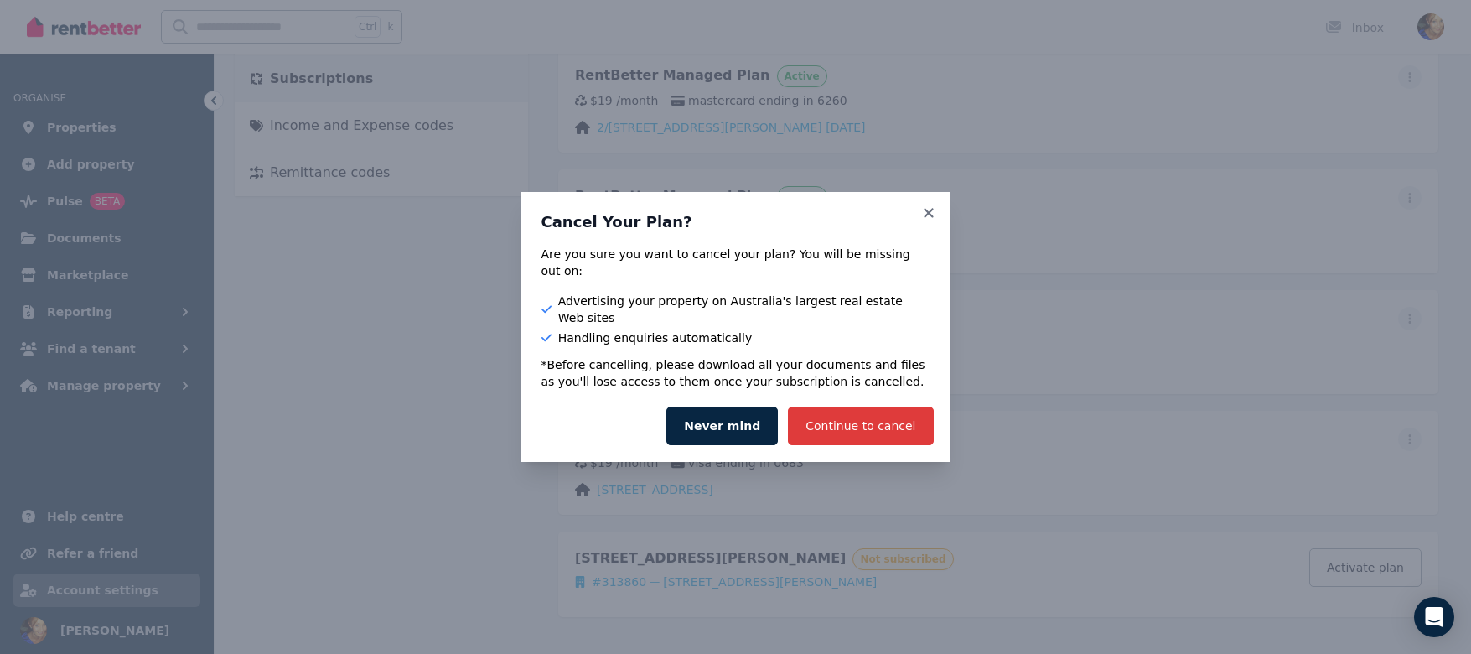
click at [877, 416] on button "Continue to cancel" at bounding box center [860, 426] width 145 height 39
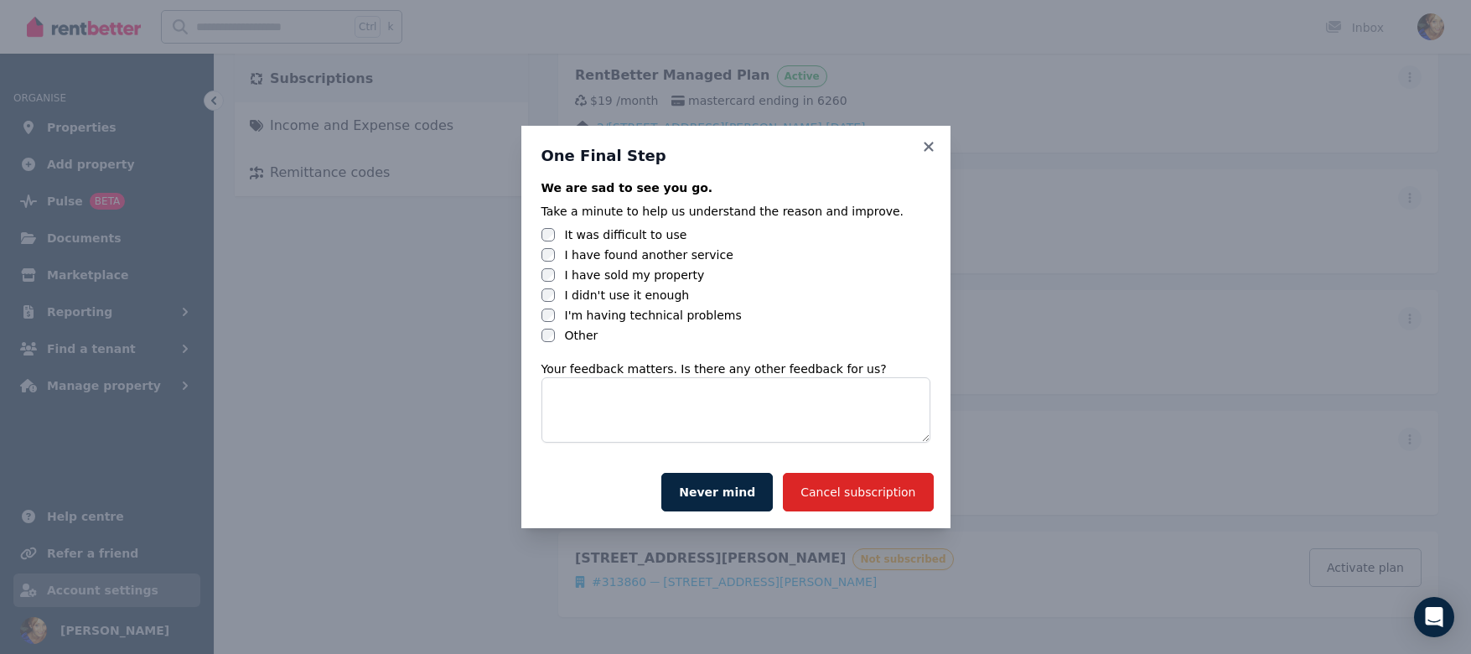
click at [649, 277] on label "I have sold my property" at bounding box center [635, 275] width 140 height 17
click at [901, 498] on button "Cancel subscription" at bounding box center [858, 492] width 150 height 39
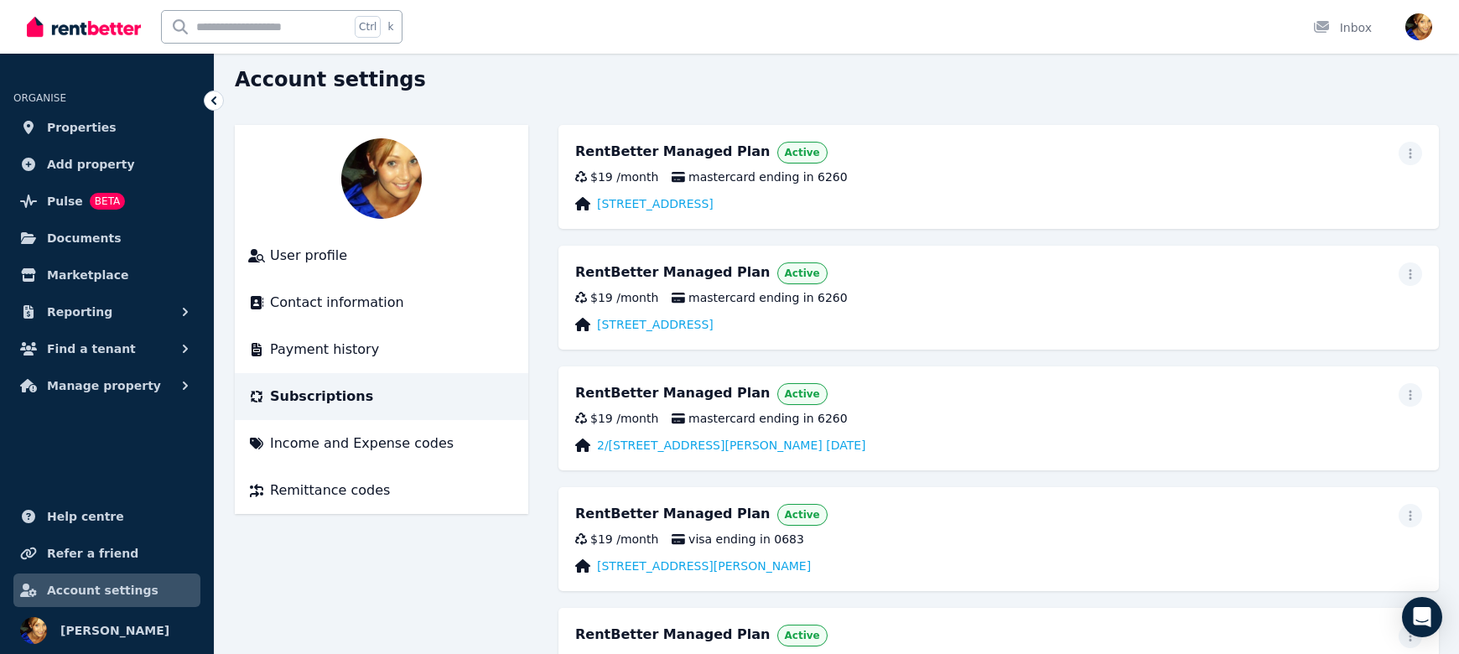
scroll to position [0, 0]
